Goal: Find specific page/section: Find specific page/section

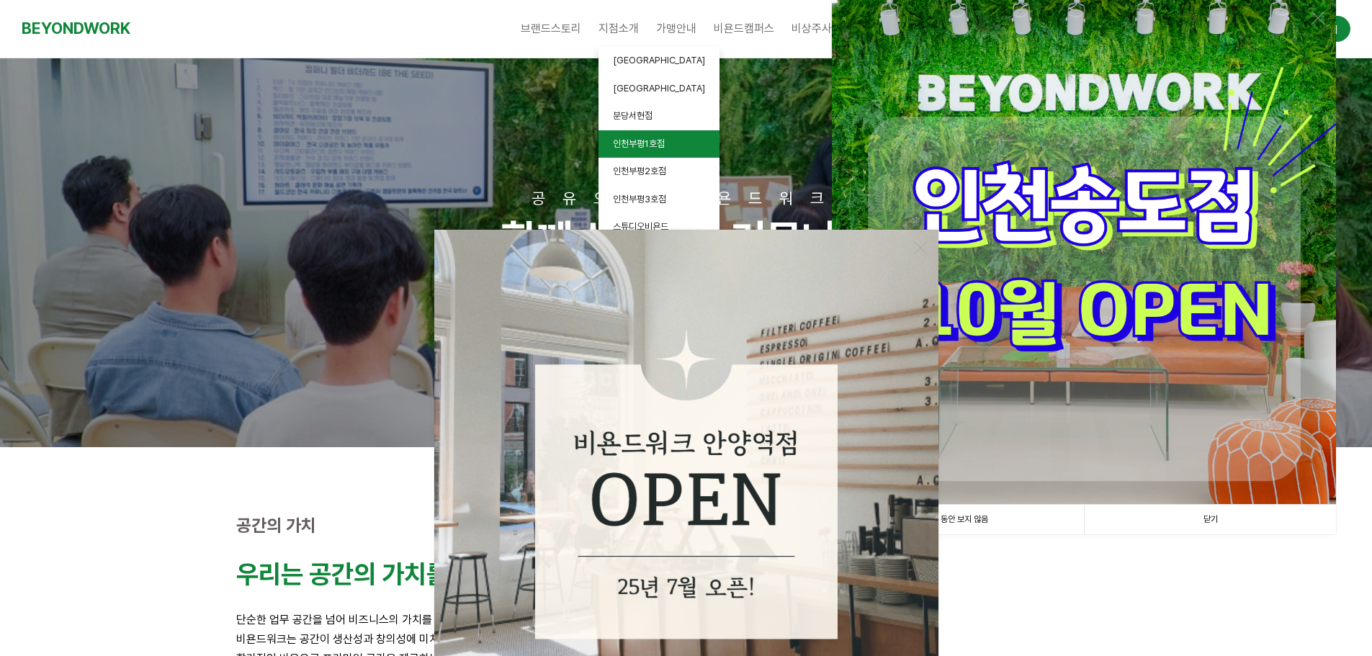
click at [677, 141] on link "인천부평1호점" at bounding box center [658, 144] width 121 height 28
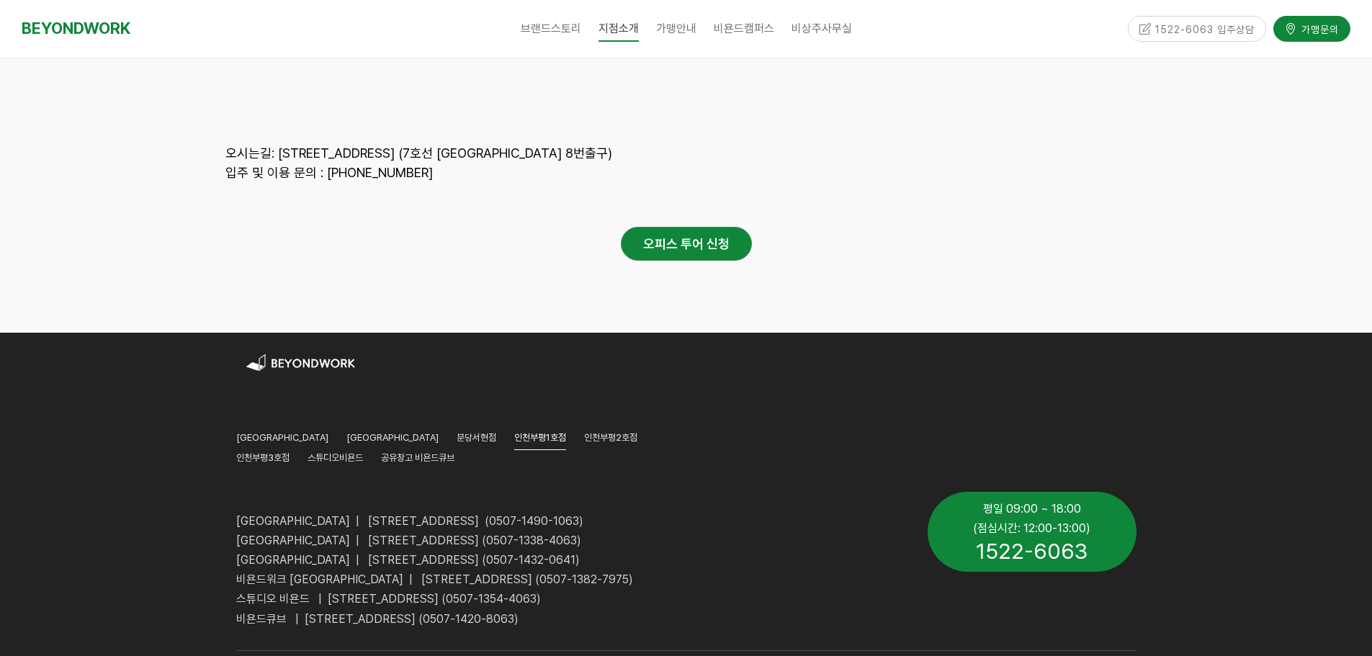
scroll to position [6564, 0]
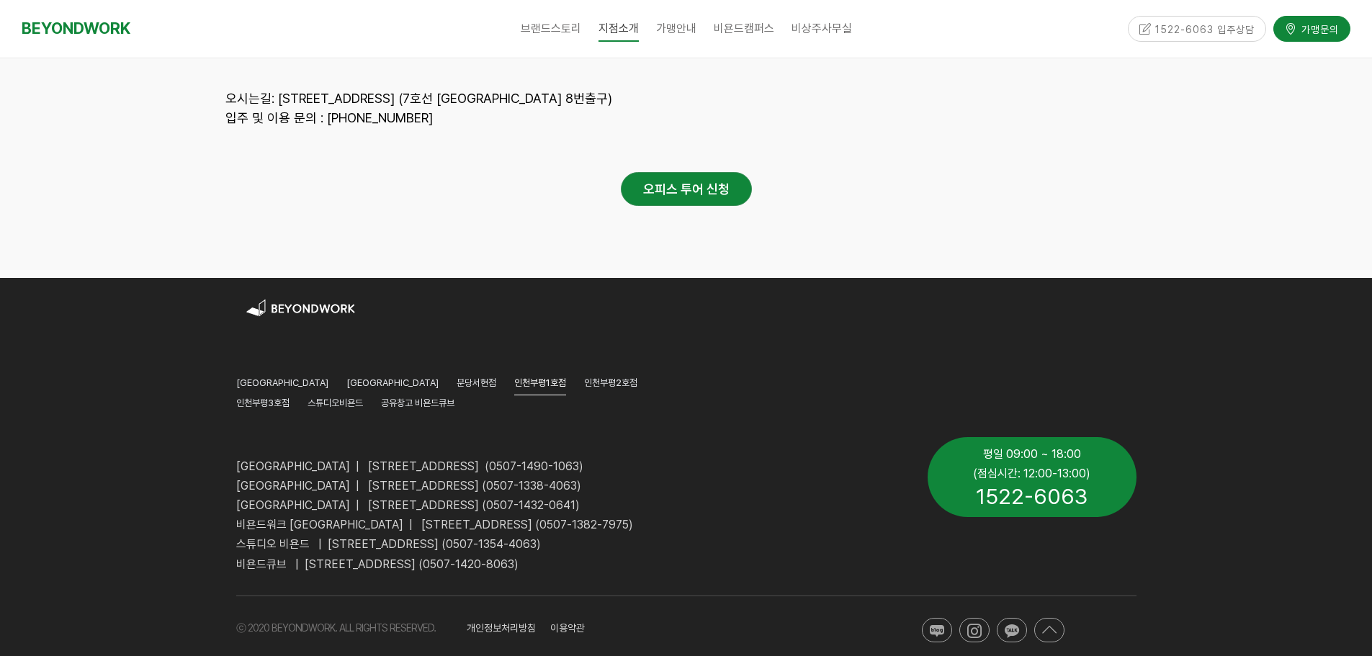
click at [114, 330] on div at bounding box center [686, 477] width 1372 height 398
click at [295, 296] on img at bounding box center [302, 308] width 132 height 24
click at [111, 418] on div at bounding box center [686, 477] width 1372 height 398
